Goal: Information Seeking & Learning: Learn about a topic

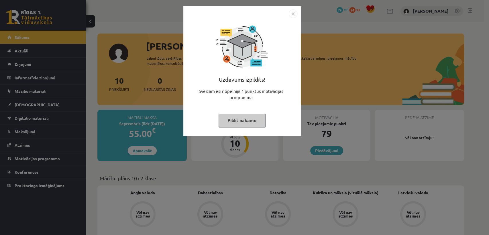
click at [291, 13] on img "Close" at bounding box center [293, 13] width 9 height 9
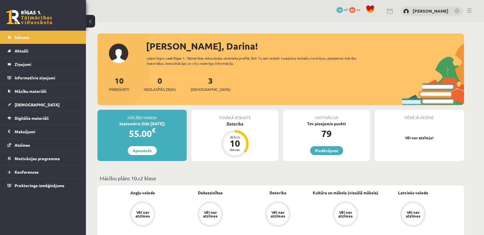
click at [237, 125] on div "Datorika" at bounding box center [234, 124] width 87 height 6
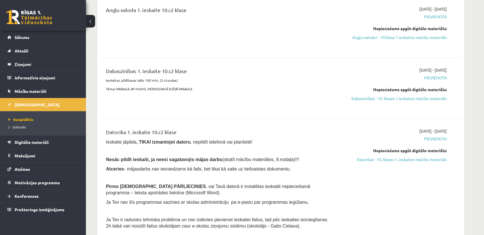
scroll to position [59, 0]
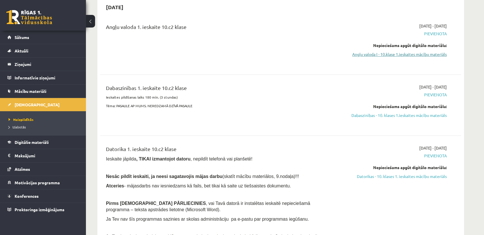
click at [375, 54] on link "Angļu valoda I - 10.klase 1.ieskaites mācību materiāls" at bounding box center [393, 54] width 108 height 6
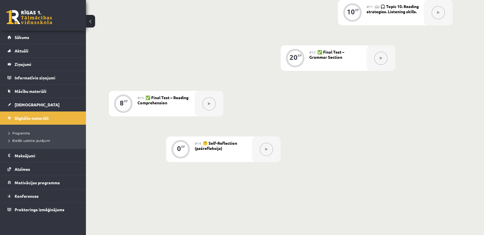
scroll to position [606, 0]
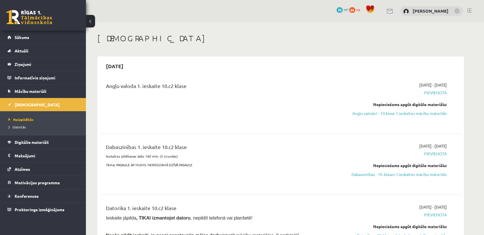
scroll to position [59, 0]
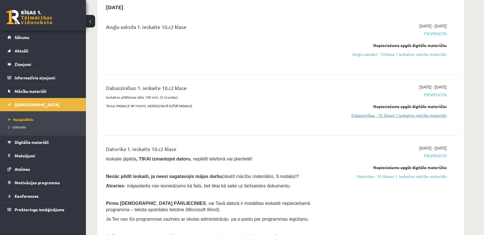
click at [363, 113] on link "Dabaszinības - 10. klases 1.ieskaites mācību materiāls" at bounding box center [393, 115] width 108 height 6
click at [376, 175] on link "Datorikas - 10. klases 1. ieskaites mācību materiāls" at bounding box center [393, 176] width 108 height 6
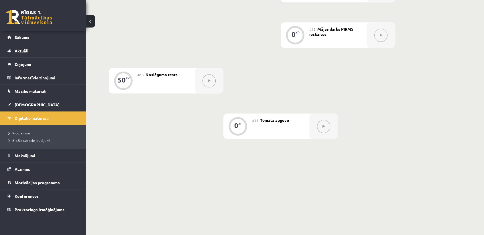
scroll to position [658, 0]
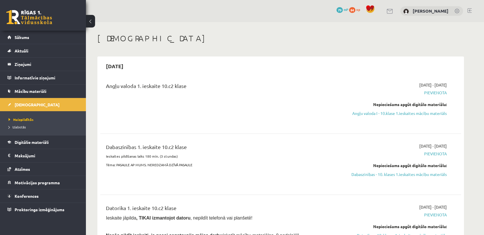
scroll to position [59, 0]
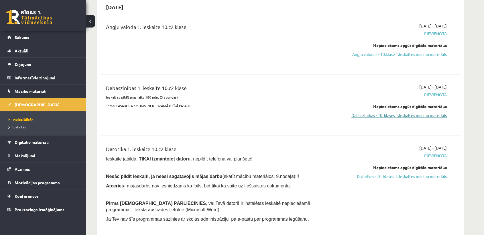
click at [350, 116] on link "Dabaszinības - 10. klases 1.ieskaites mācību materiāls" at bounding box center [393, 115] width 108 height 6
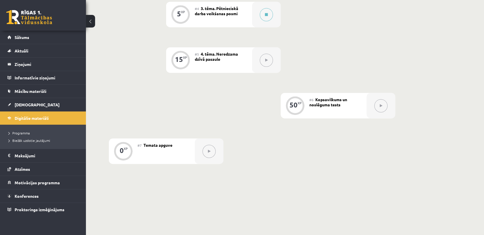
scroll to position [291, 0]
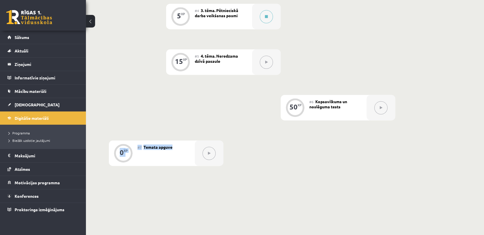
drag, startPoint x: 477, startPoint y: 183, endPoint x: 485, endPoint y: 104, distance: 79.4
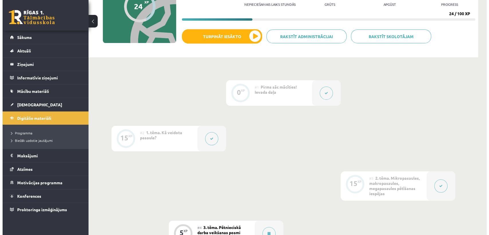
scroll to position [58, 0]
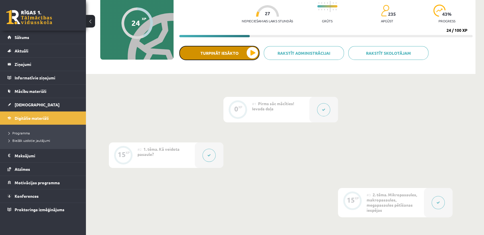
click at [227, 58] on button "Turpināt iesākto" at bounding box center [219, 53] width 80 height 14
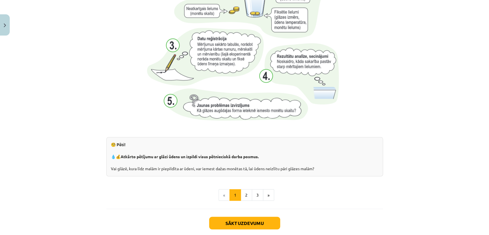
scroll to position [560, 0]
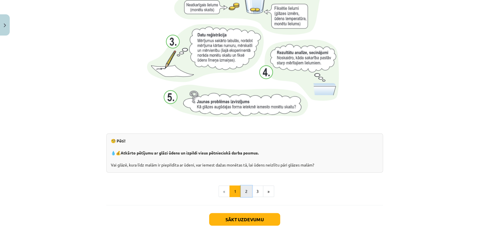
click at [245, 191] on button "2" at bounding box center [245, 190] width 11 height 11
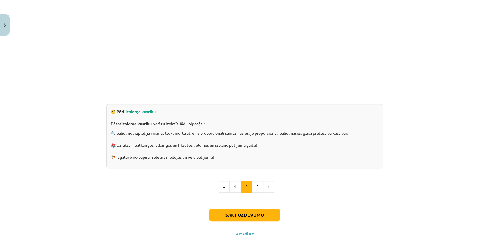
scroll to position [129, 0]
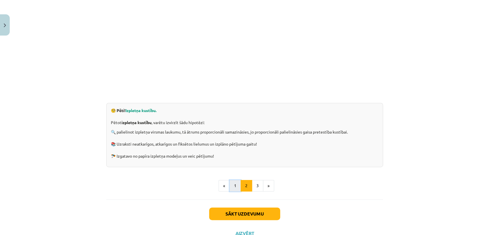
click at [229, 188] on button "1" at bounding box center [234, 185] width 11 height 11
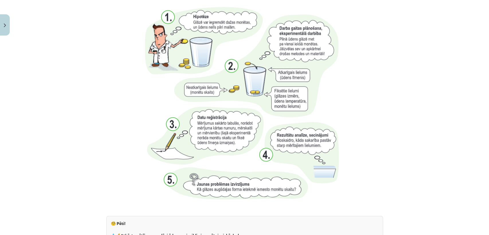
scroll to position [587, 0]
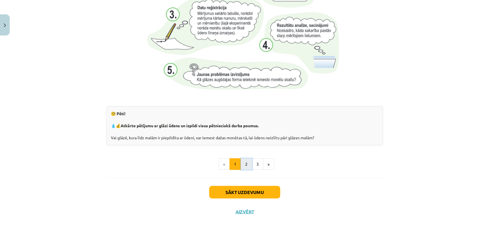
click at [242, 161] on button "2" at bounding box center [245, 163] width 11 height 11
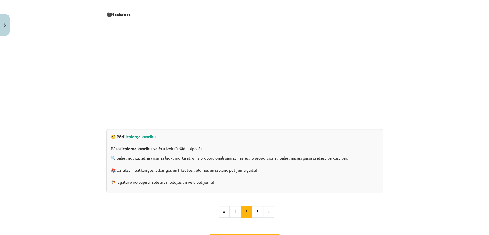
scroll to position [103, 0]
click at [252, 208] on button "3" at bounding box center [257, 211] width 11 height 11
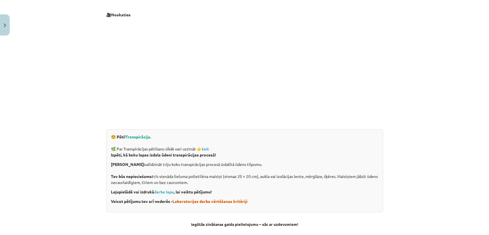
scroll to position [102, 0]
click at [205, 150] on strong "šeit" at bounding box center [205, 148] width 7 height 5
click at [182, 203] on span "Laboratorijas darba vērtēšanas kritēriji" at bounding box center [209, 201] width 75 height 5
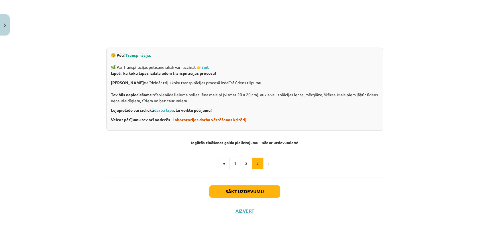
scroll to position [0, 0]
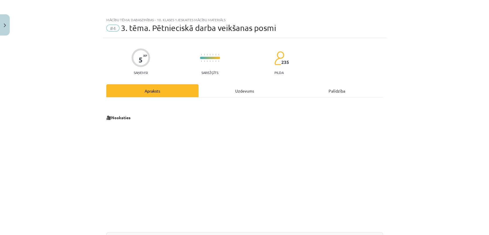
click at [228, 87] on div "Uzdevums" at bounding box center [244, 90] width 92 height 13
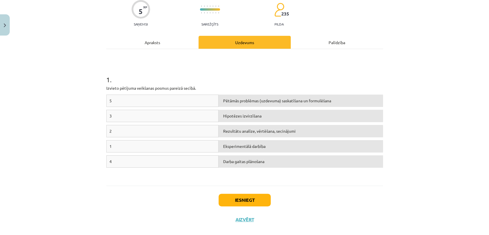
scroll to position [57, 0]
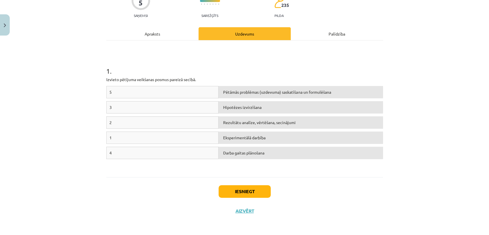
click at [170, 136] on div "1" at bounding box center [162, 137] width 113 height 12
click at [255, 94] on div "Pētāmās problēmas (uzdevuma) saskatīšana un formulēšana" at bounding box center [300, 92] width 164 height 12
drag, startPoint x: 145, startPoint y: 140, endPoint x: 128, endPoint y: 139, distance: 17.2
click at [128, 139] on div "1" at bounding box center [162, 137] width 113 height 12
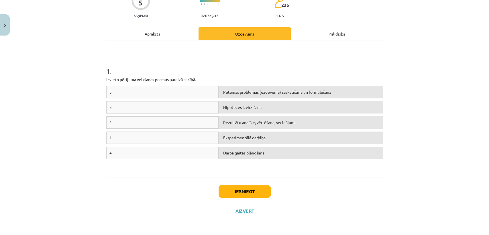
click at [259, 94] on div "Pētāmās problēmas (uzdevuma) saskatīšana un formulēšana" at bounding box center [300, 92] width 164 height 12
drag, startPoint x: 125, startPoint y: 94, endPoint x: 109, endPoint y: 94, distance: 15.2
click at [109, 94] on div "5" at bounding box center [162, 92] width 113 height 12
drag, startPoint x: 109, startPoint y: 94, endPoint x: 249, endPoint y: 132, distance: 144.7
click at [249, 132] on div "5 Pētāmās problēmas (uzdevuma) saskatīšana un formulēšana 3 Hipotēzes izvirzīša…" at bounding box center [244, 129] width 277 height 86
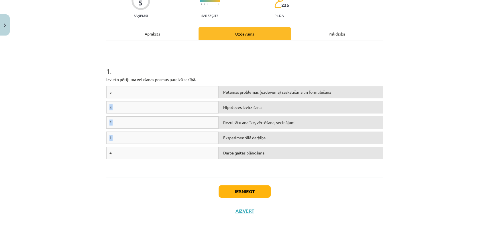
click at [246, 126] on div "Rezultātu analīze, vērtēšana, secinājumi" at bounding box center [300, 122] width 164 height 12
click at [162, 85] on div "1 . Izvieto pētījuma veikšanas posmus pareizā secībā. 5 Pētāmās problēmas (uzde…" at bounding box center [244, 109] width 277 height 126
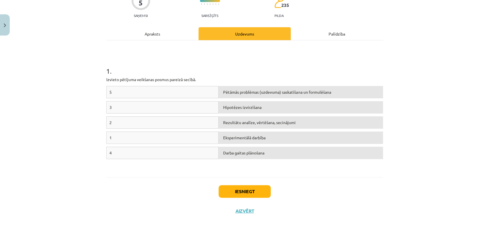
drag, startPoint x: 162, startPoint y: 85, endPoint x: 123, endPoint y: 92, distance: 39.9
click at [123, 92] on div "5" at bounding box center [162, 92] width 113 height 12
click at [109, 94] on div "5" at bounding box center [162, 92] width 113 height 12
drag, startPoint x: 113, startPoint y: 94, endPoint x: 108, endPoint y: 90, distance: 6.4
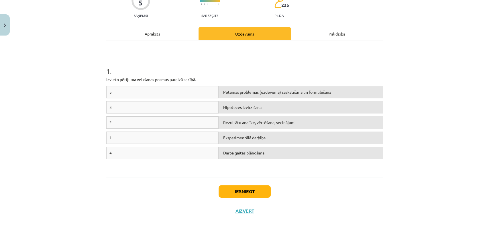
click at [108, 90] on div "5" at bounding box center [162, 92] width 113 height 12
click at [107, 90] on div "5" at bounding box center [162, 92] width 113 height 12
drag, startPoint x: 107, startPoint y: 90, endPoint x: 113, endPoint y: 90, distance: 5.7
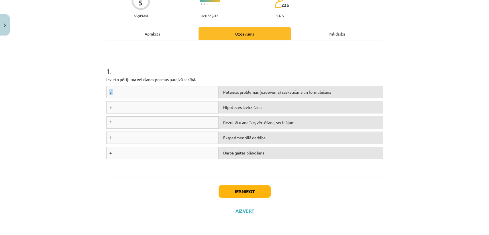
click at [113, 90] on div "5" at bounding box center [162, 92] width 113 height 12
click at [240, 95] on div "Pētāmās problēmas (uzdevuma) saskatīšana un formulēšana" at bounding box center [300, 92] width 164 height 12
click at [228, 90] on div "Pētāmās problēmas (uzdevuma) saskatīšana un formulēšana" at bounding box center [300, 92] width 164 height 12
click at [225, 92] on div "Pētāmās problēmas (uzdevuma) saskatīšana un formulēšana" at bounding box center [300, 92] width 164 height 12
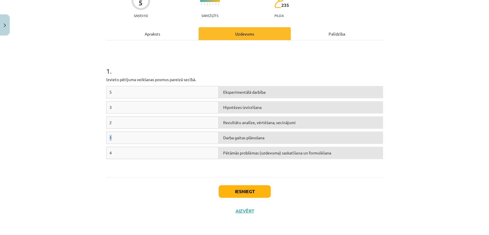
drag, startPoint x: 205, startPoint y: 135, endPoint x: 210, endPoint y: 125, distance: 11.3
click at [210, 125] on div "5 Eksperimentālā darbība 3 Hipotēzes izvirzīšana 2 Rezultātu analīze, vērtēšana…" at bounding box center [244, 129] width 277 height 86
click at [284, 74] on h1 "1 ." at bounding box center [244, 66] width 277 height 18
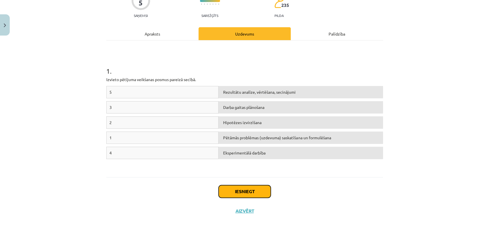
click at [231, 193] on button "Iesniegt" at bounding box center [244, 191] width 52 height 13
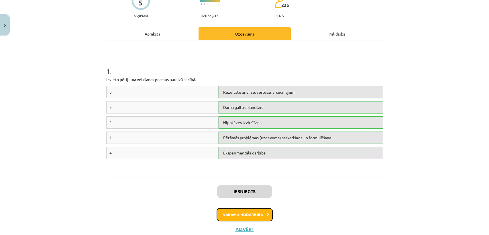
click at [246, 215] on button "Nākamā nodarbība" at bounding box center [244, 214] width 56 height 13
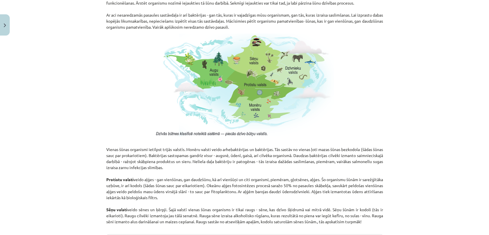
scroll to position [513, 0]
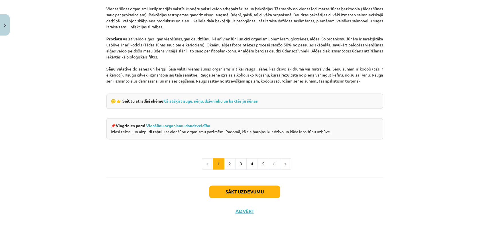
click at [377, 158] on ul "« 1 2 3 4 5 6 »" at bounding box center [244, 163] width 277 height 11
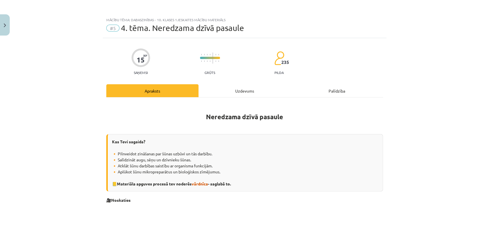
click at [227, 93] on div "Uzdevums" at bounding box center [244, 90] width 92 height 13
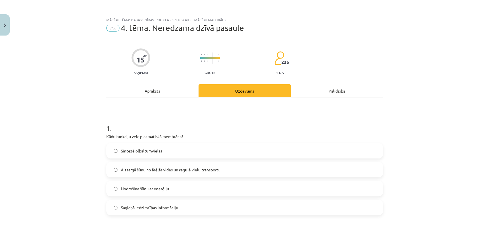
click at [157, 86] on div "Apraksts" at bounding box center [152, 90] width 92 height 13
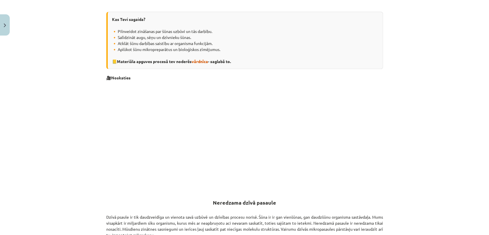
scroll to position [151, 0]
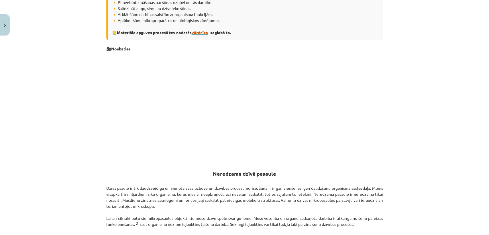
click at [195, 32] on span "vārdnīca" at bounding box center [200, 32] width 16 height 5
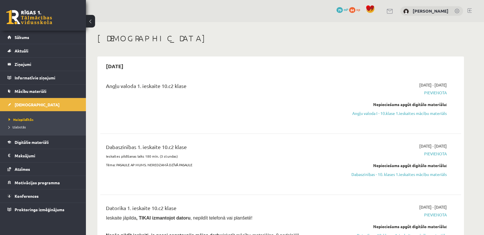
scroll to position [59, 0]
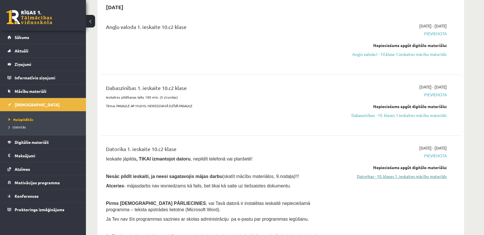
click at [380, 179] on link "Datorikas - 10. klases 1. ieskaites mācību materiāls" at bounding box center [393, 176] width 108 height 6
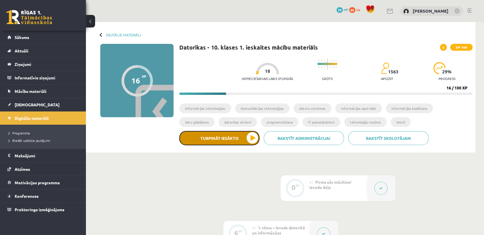
click at [246, 140] on button "Turpināt iesākto" at bounding box center [219, 138] width 80 height 14
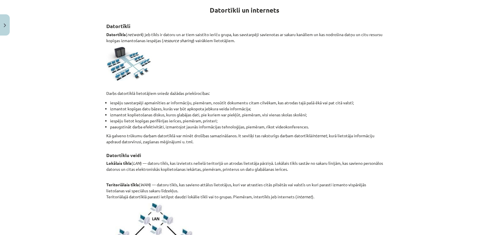
scroll to position [90, 0]
